Goal: Book appointment/travel/reservation

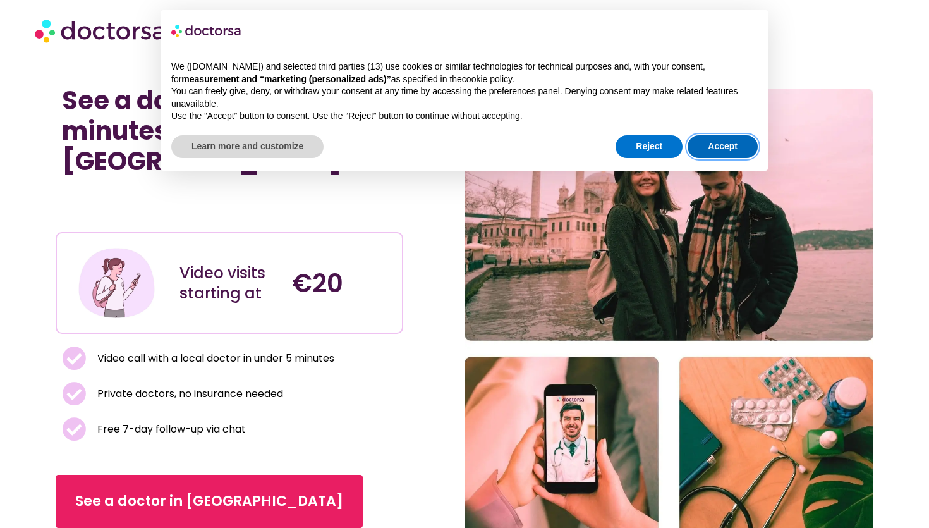
click at [738, 146] on button "Accept" at bounding box center [723, 146] width 70 height 23
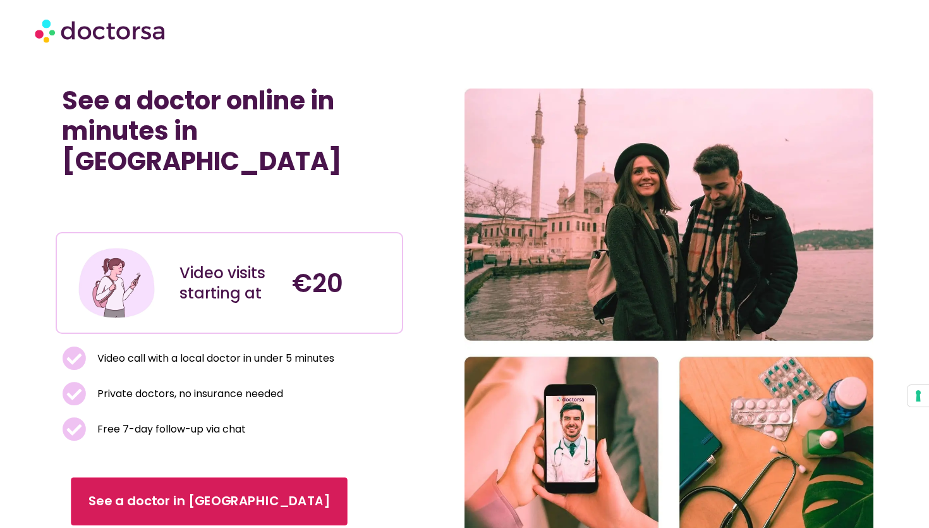
click at [179, 492] on span "See a doctor in [GEOGRAPHIC_DATA]" at bounding box center [208, 501] width 241 height 18
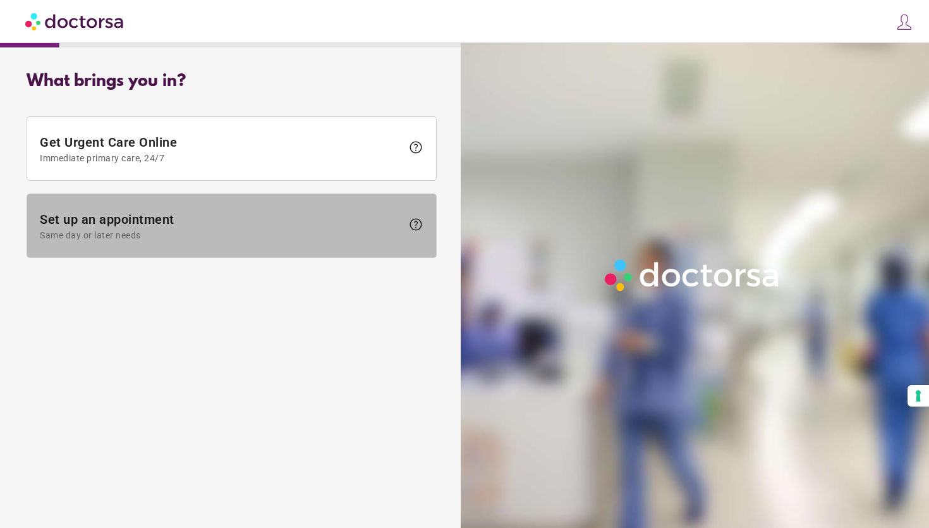
click at [124, 228] on span "Set up an appointment Same day or later needs" at bounding box center [221, 226] width 362 height 28
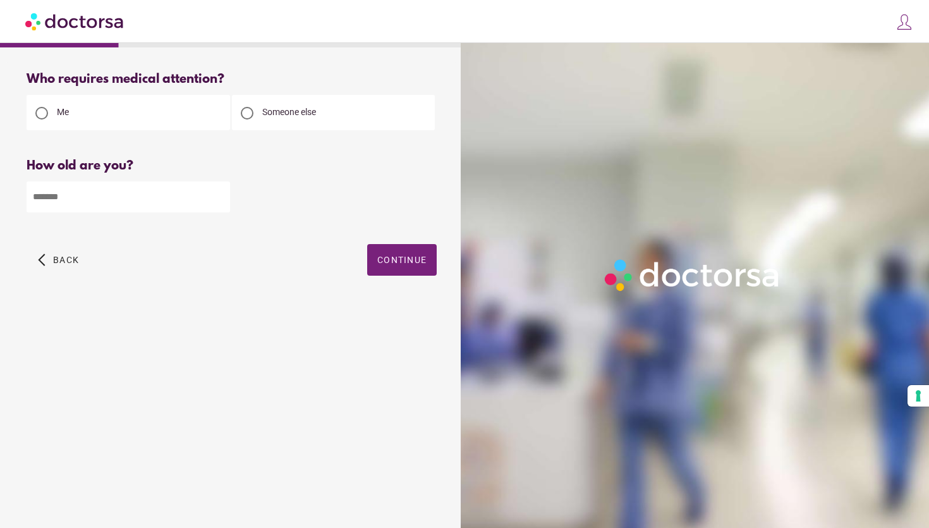
click at [241, 112] on div at bounding box center [247, 113] width 13 height 13
click at [139, 189] on input "number" at bounding box center [128, 196] width 203 height 31
type input "**"
click at [383, 261] on span "Continue" at bounding box center [401, 260] width 49 height 10
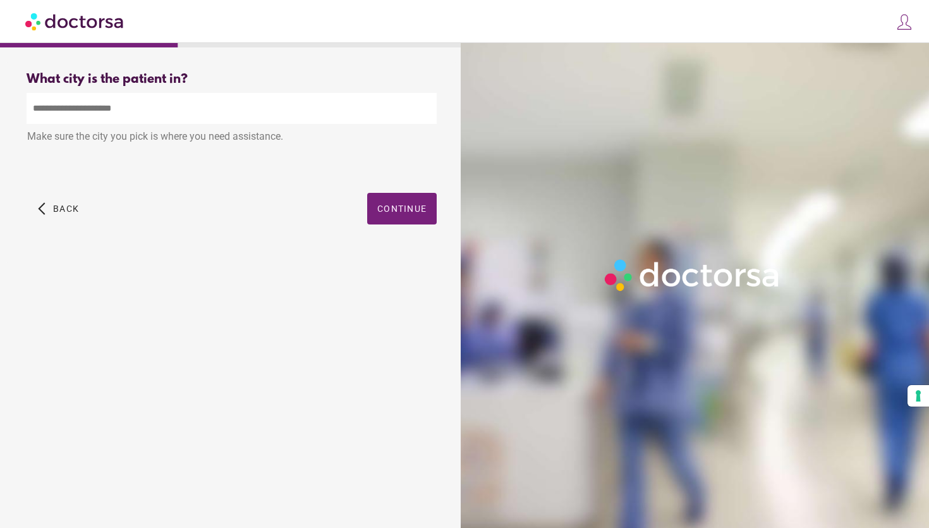
click at [206, 108] on input "text" at bounding box center [232, 108] width 410 height 31
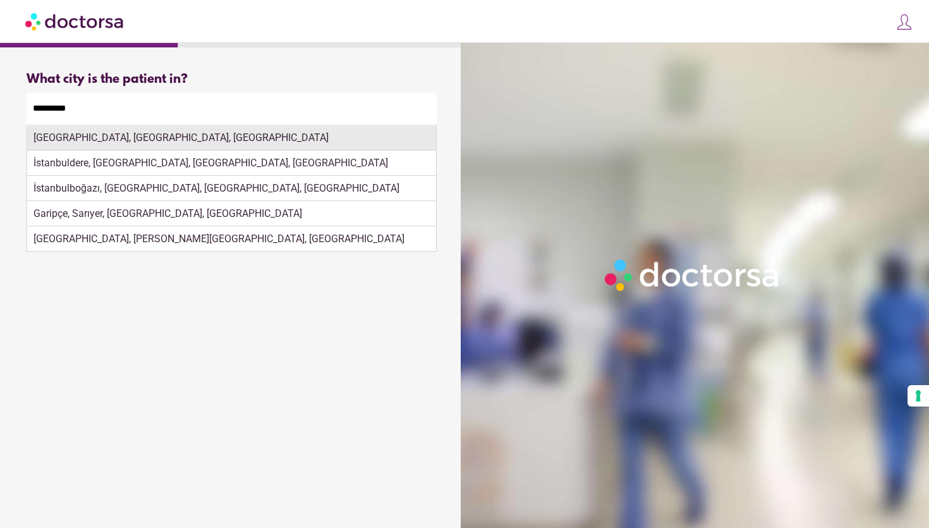
click at [308, 141] on div "Istanbul, İstanbul, Türkiye" at bounding box center [231, 137] width 409 height 25
type input "**********"
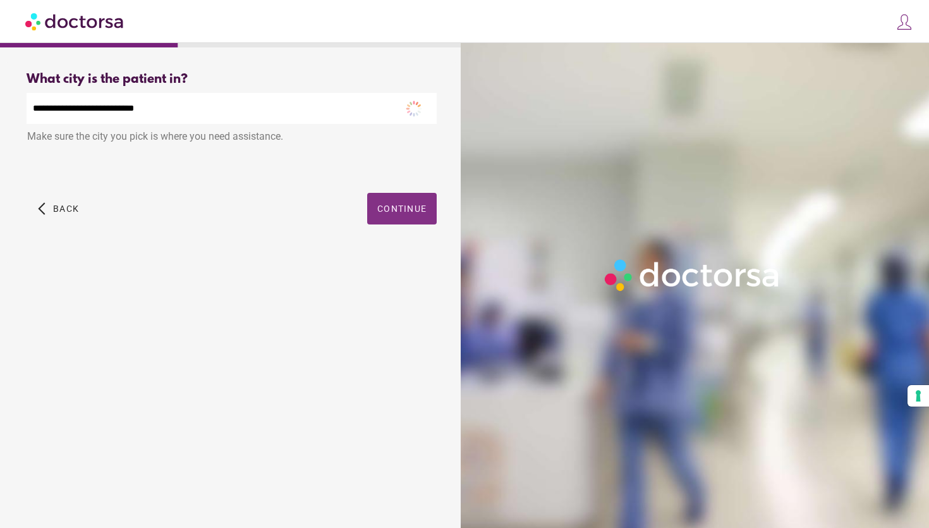
click at [427, 202] on div "**********" at bounding box center [231, 162] width 451 height 201
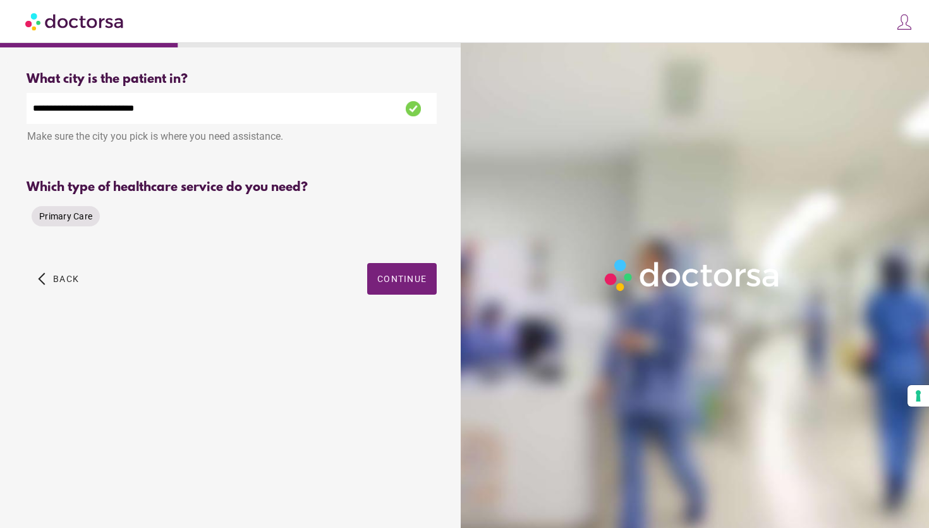
click at [78, 221] on span "Primary Care" at bounding box center [65, 216] width 53 height 10
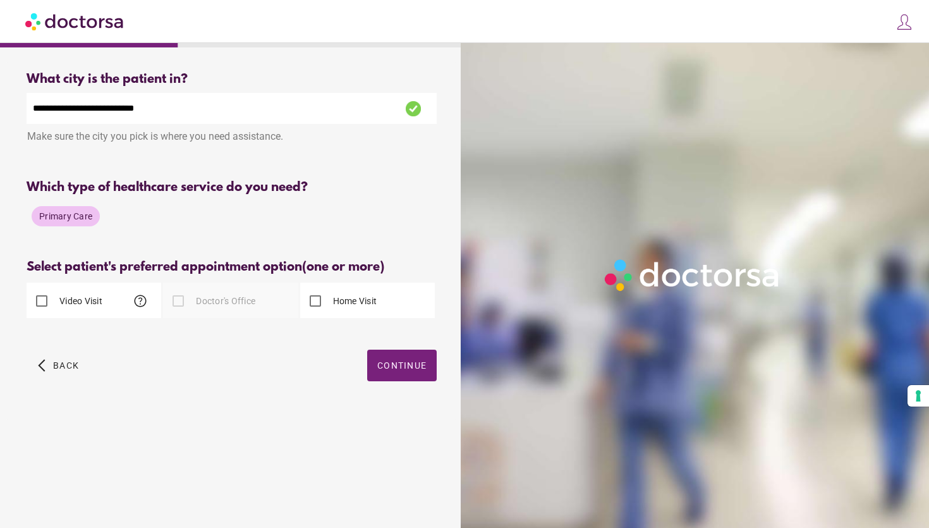
click at [66, 305] on label "Video Visit" at bounding box center [79, 300] width 45 height 13
click at [410, 362] on span "Continue" at bounding box center [401, 365] width 49 height 10
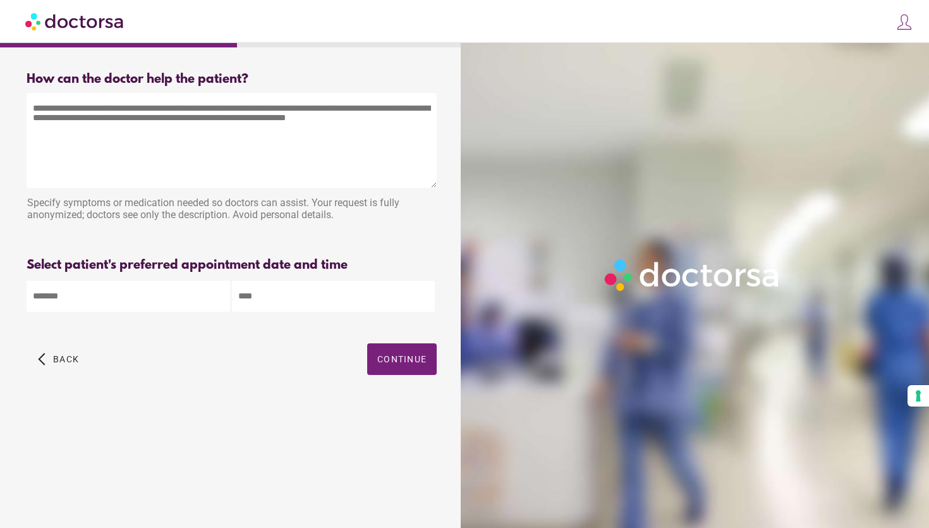
click at [104, 80] on div "How can the doctor help the patient?" at bounding box center [232, 79] width 410 height 15
click at [100, 139] on textarea at bounding box center [232, 140] width 410 height 95
